Goal: Task Accomplishment & Management: Use online tool/utility

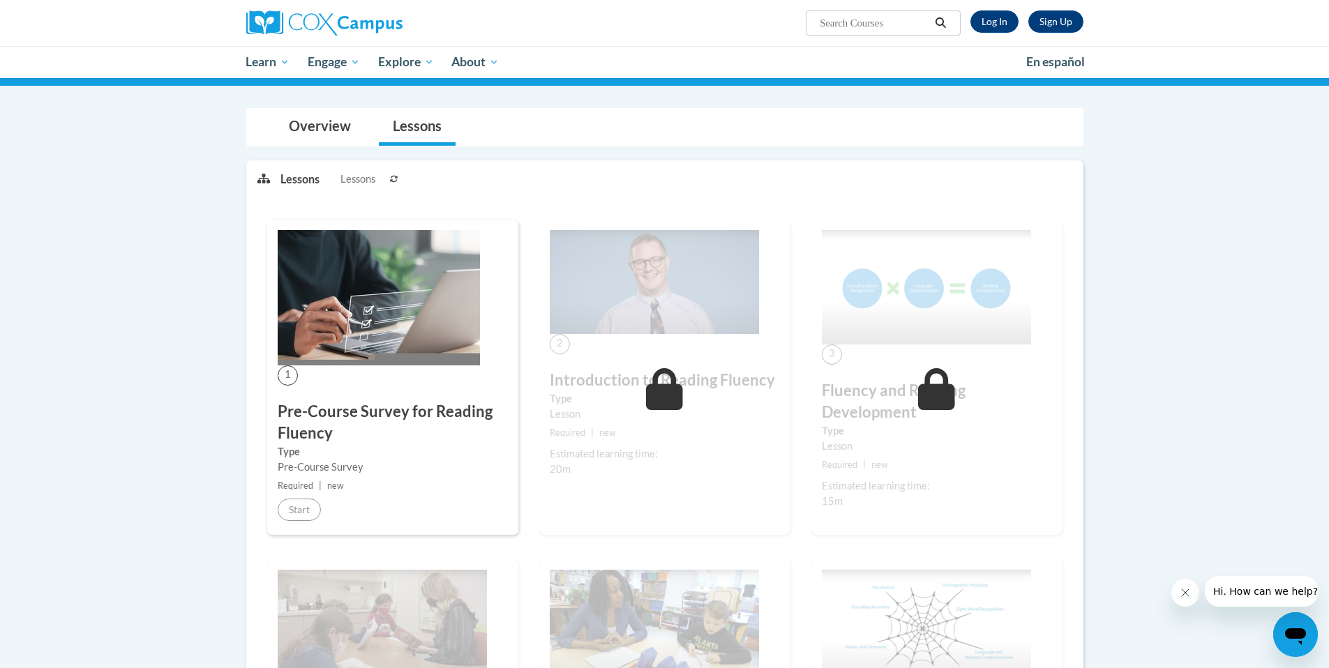
scroll to position [91, 0]
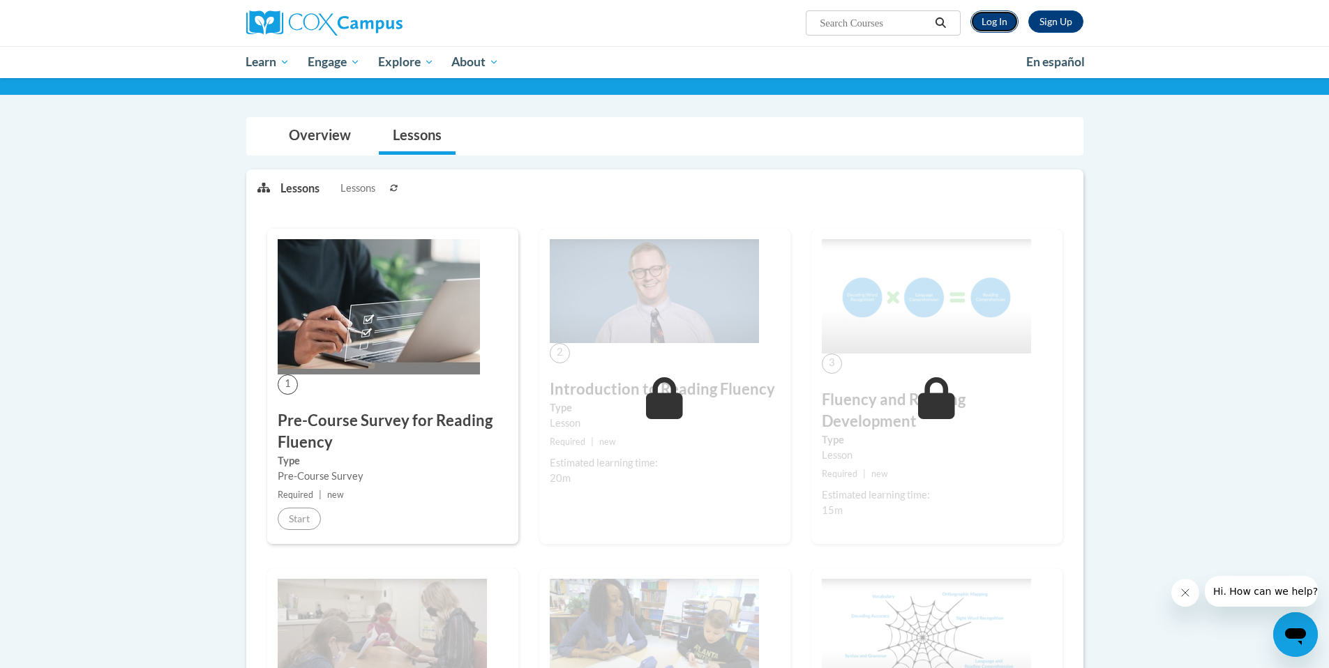
click at [981, 19] on link "Log In" at bounding box center [994, 21] width 48 height 22
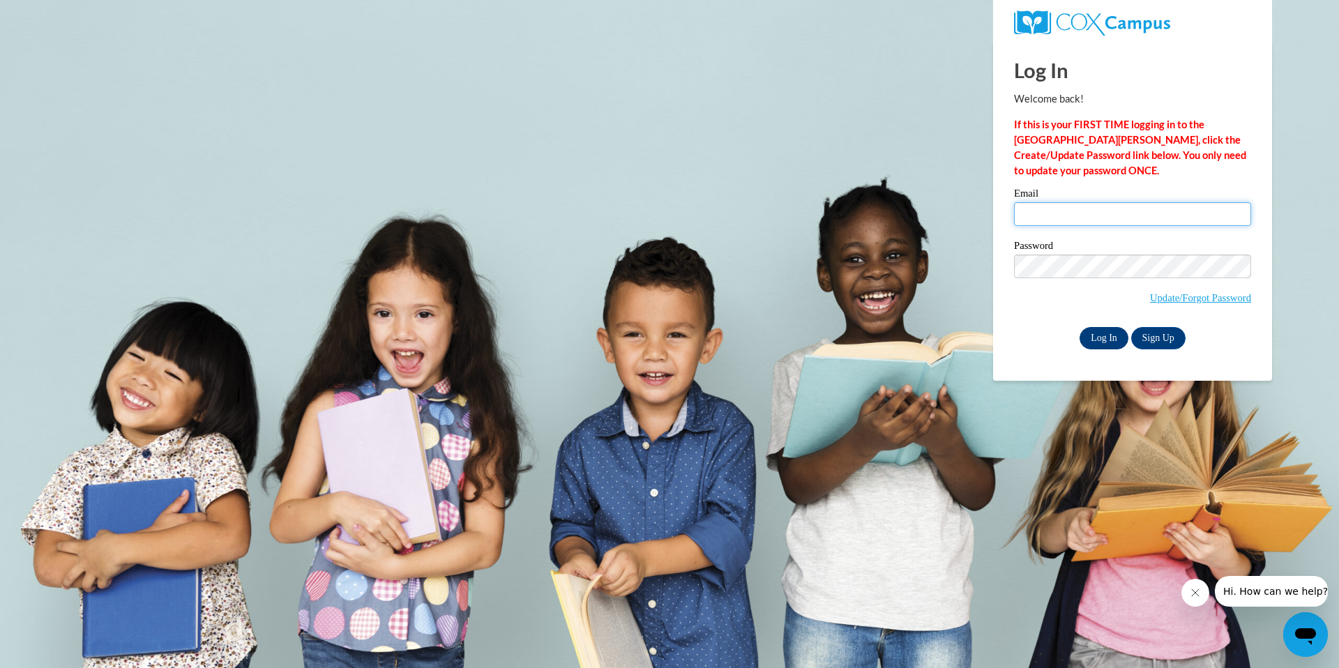
type input "cjohnson1@mtsd.k12.wi.us"
click at [1098, 338] on input "Log In" at bounding box center [1104, 338] width 49 height 22
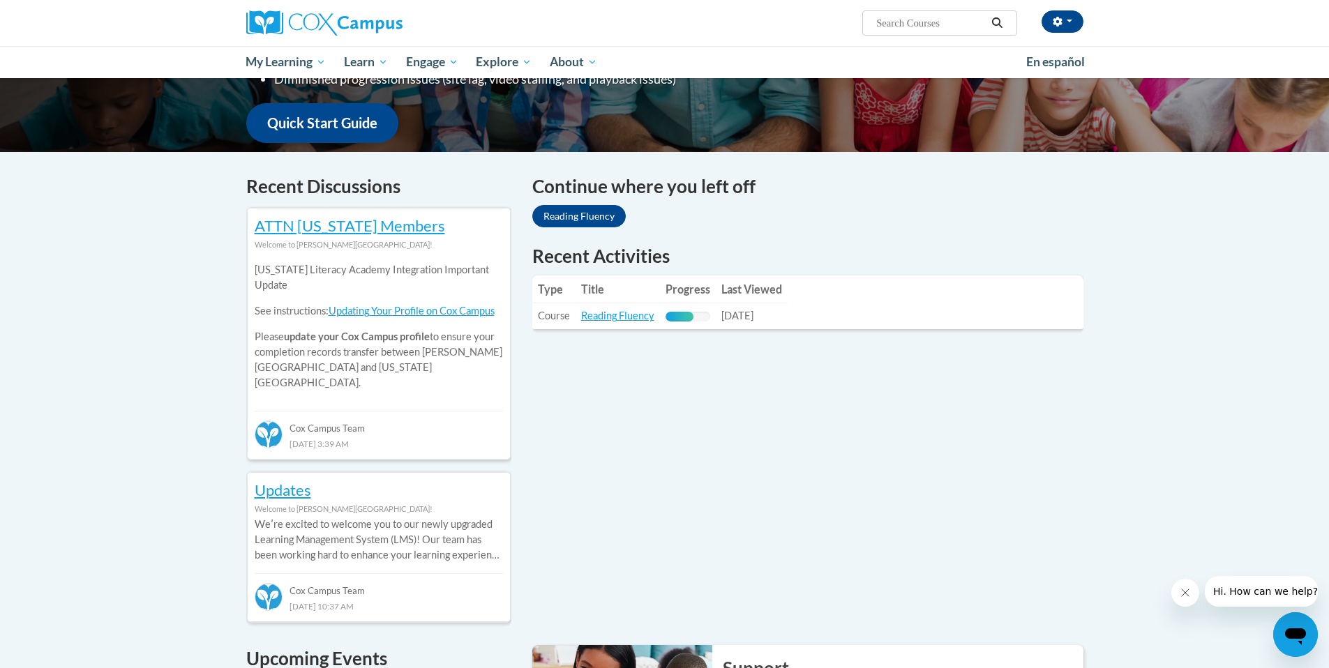
scroll to position [343, 0]
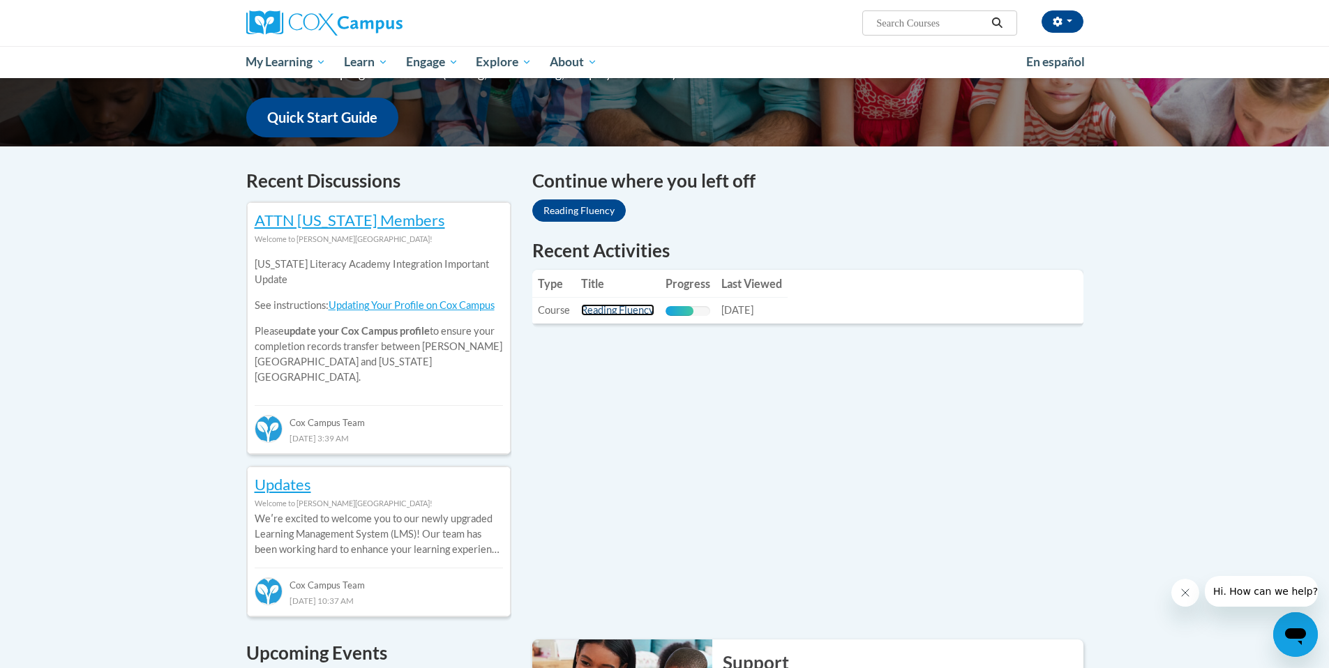
click at [628, 309] on link "Reading Fluency" at bounding box center [617, 310] width 73 height 12
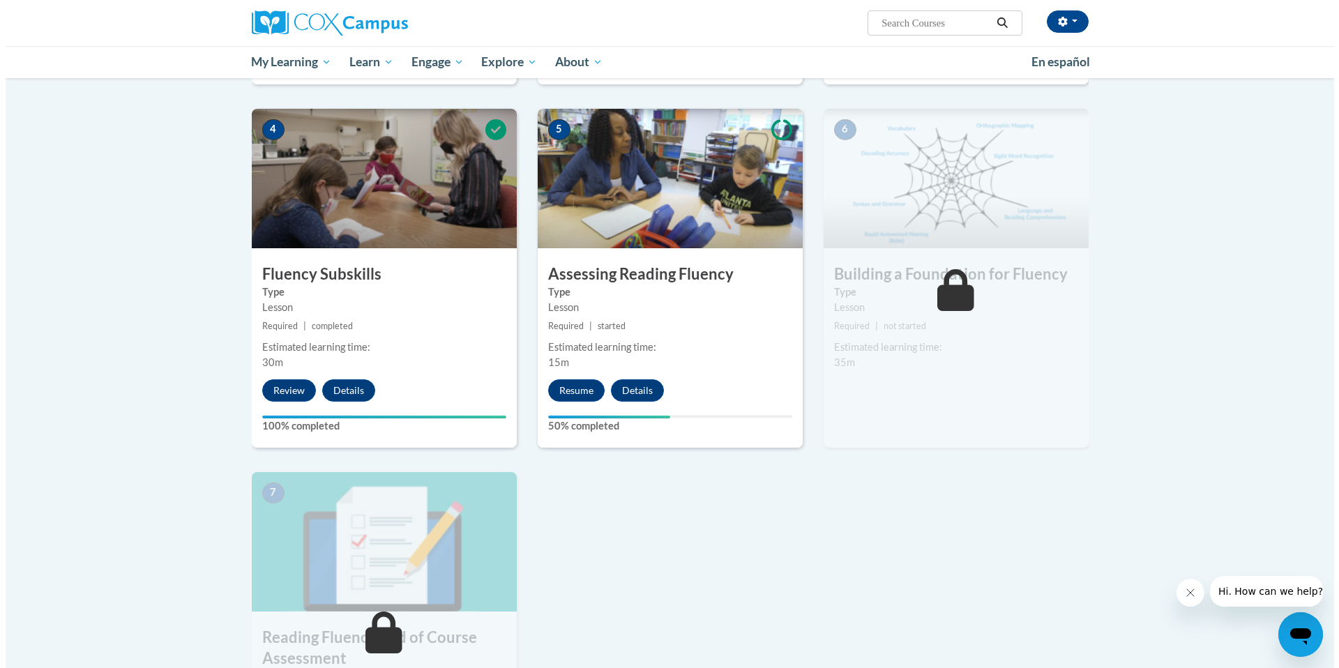
scroll to position [627, 0]
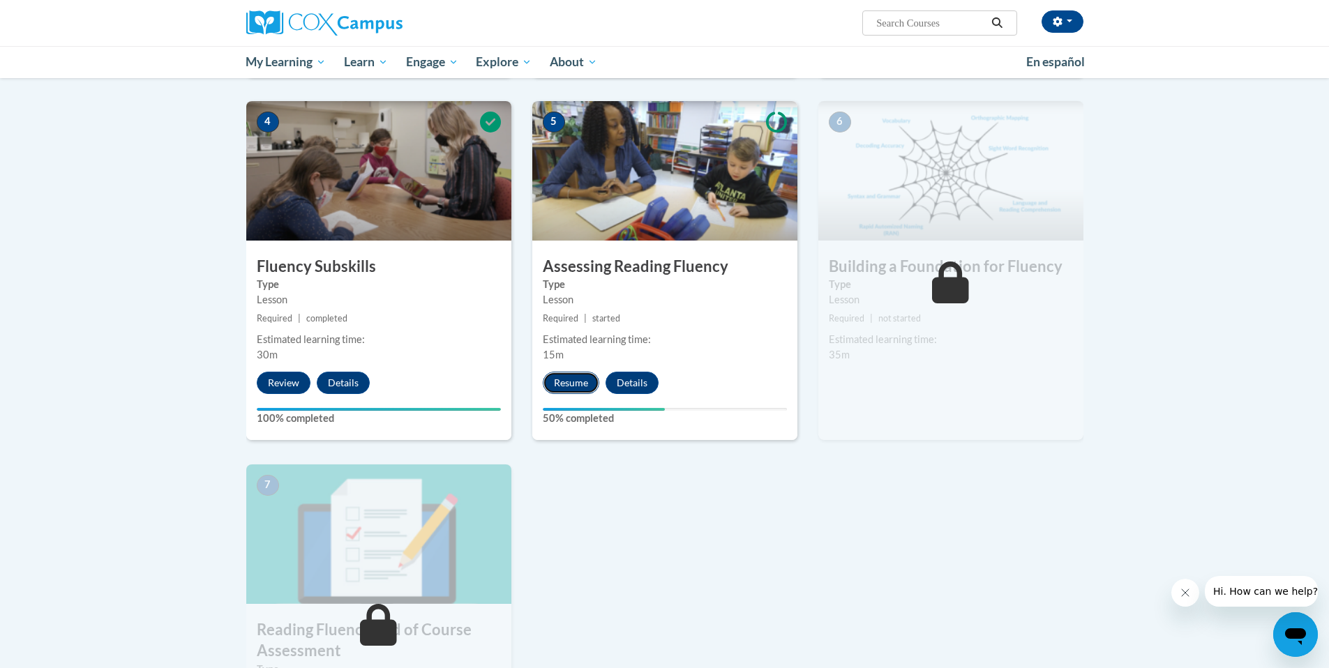
click at [569, 384] on button "Resume" at bounding box center [571, 383] width 57 height 22
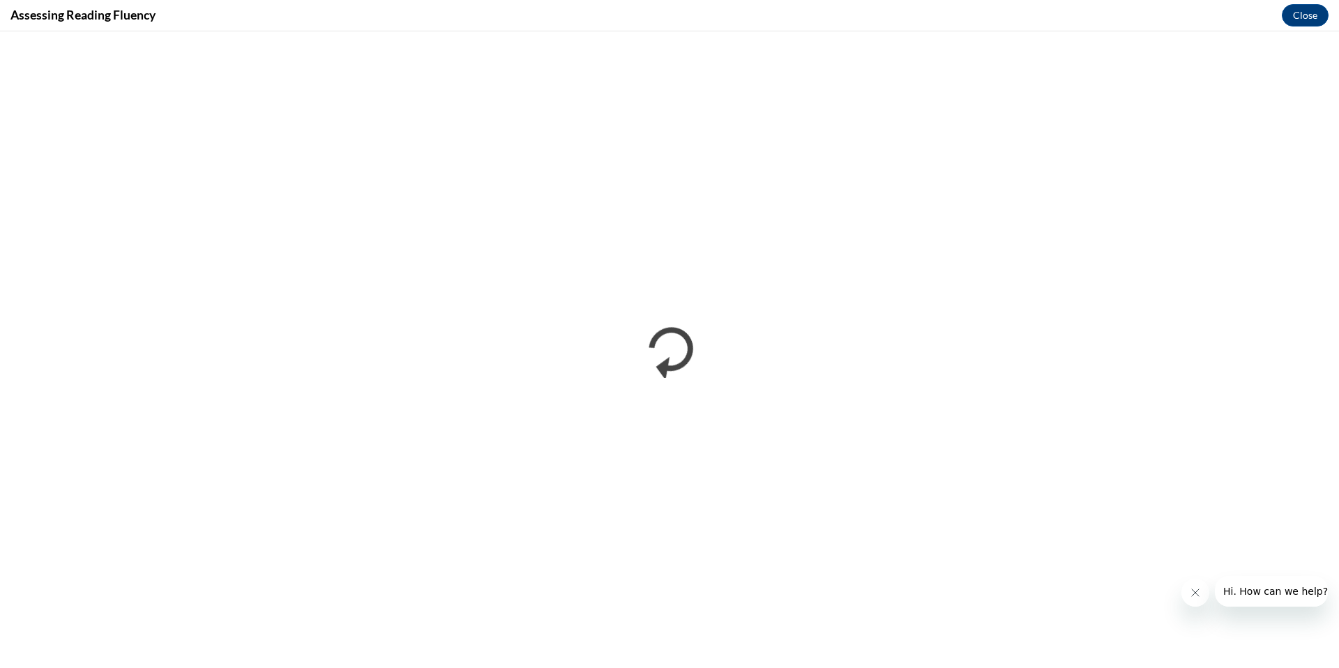
scroll to position [0, 0]
